Goal: Task Accomplishment & Management: Manage account settings

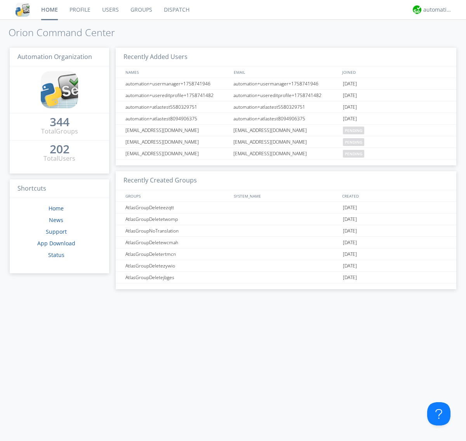
click at [141, 10] on link "Groups" at bounding box center [141, 9] width 33 height 19
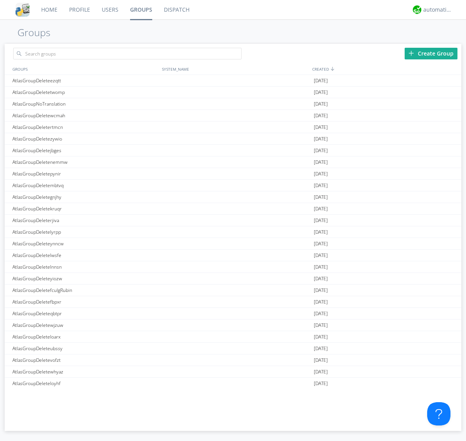
click at [431, 53] on div "Create Group" at bounding box center [430, 54] width 53 height 12
click at [141, 10] on link "Groups" at bounding box center [141, 9] width 34 height 19
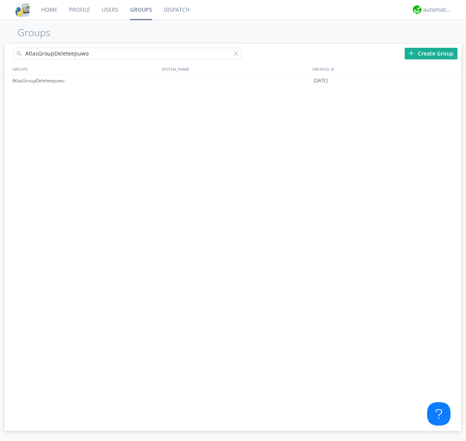
type input "AtlasGroupDeleteepuwo"
click at [238, 55] on div at bounding box center [238, 55] width 8 height 8
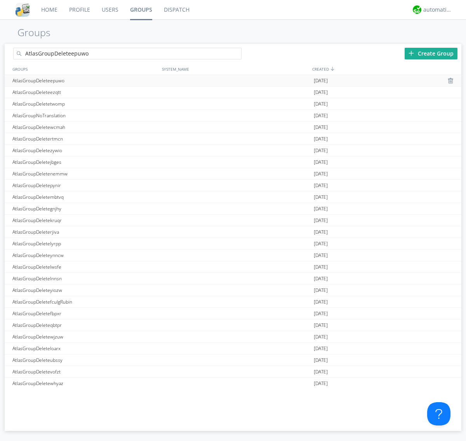
type input "AtlasGroupDeleteepuwo"
click at [85, 80] on div "AtlasGroupDeleteepuwo" at bounding box center [84, 80] width 149 height 11
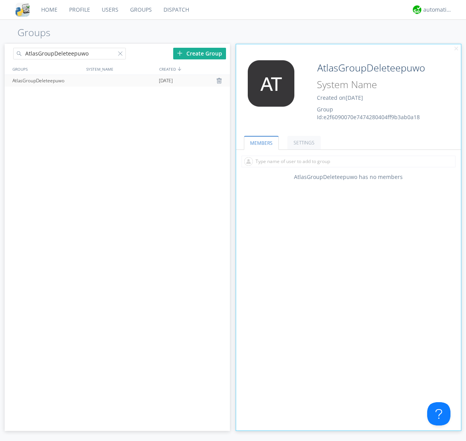
click at [348, 93] on div "AtlasGroupDeleteepuwo Created on [DATE] Group Id: e2f6090070e7474280404ff9b3ab0…" at bounding box center [367, 90] width 113 height 61
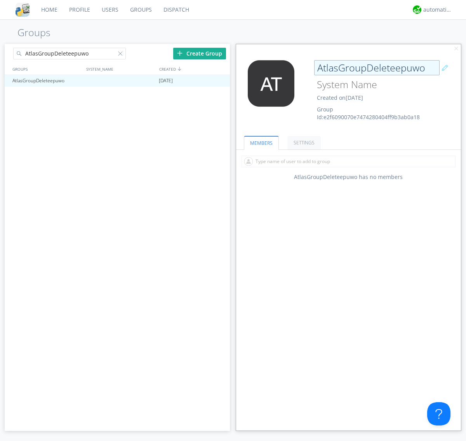
click at [376, 68] on input "AtlasGroupDeleteepuwo" at bounding box center [376, 68] width 125 height 16
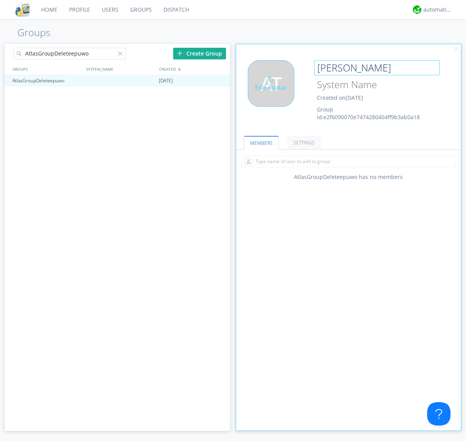
type input "[PERSON_NAME]"
click at [273, 93] on div "Edit Avatar" at bounding box center [271, 83] width 47 height 47
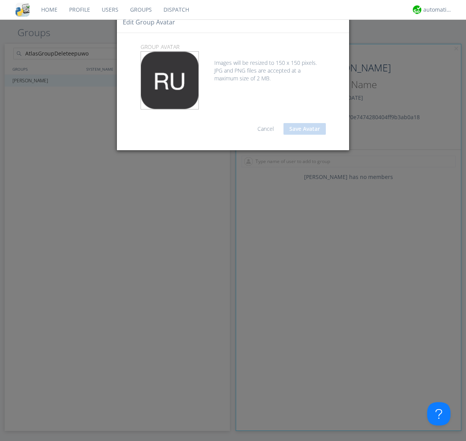
type input "C:\fakepath\selenium.png"
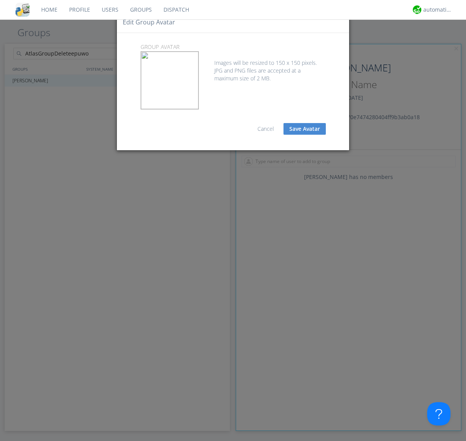
click at [304, 129] on button "Save Avatar" at bounding box center [304, 129] width 42 height 12
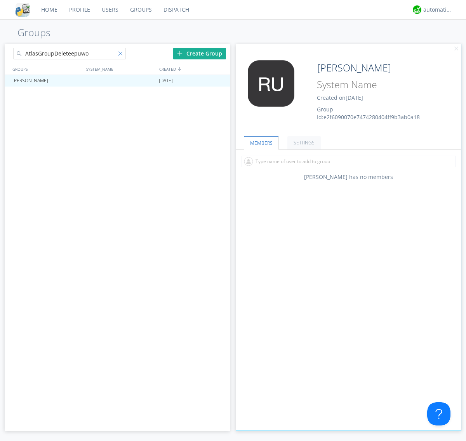
click at [121, 55] on div at bounding box center [122, 55] width 8 height 8
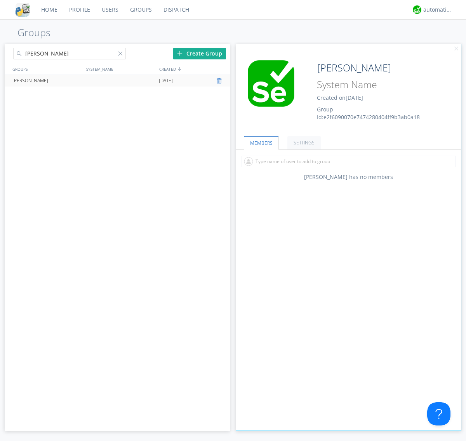
type input "[PERSON_NAME]"
click at [220, 81] on div at bounding box center [220, 81] width 8 height 6
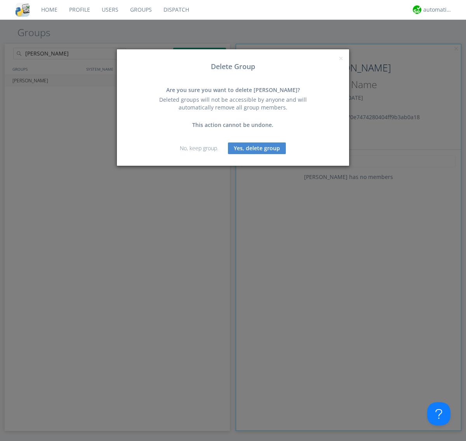
click at [257, 148] on button "Yes, delete group" at bounding box center [257, 148] width 58 height 12
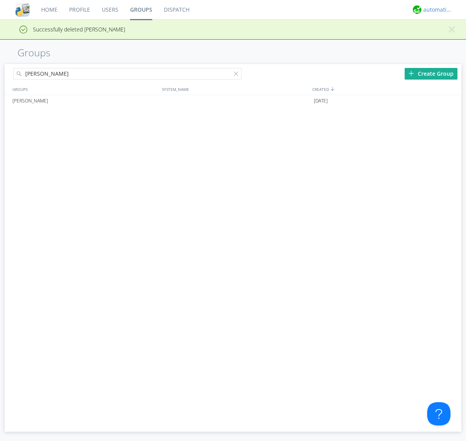
click at [435, 10] on div "automation+atlas" at bounding box center [437, 10] width 29 height 8
